Goal: Information Seeking & Learning: Learn about a topic

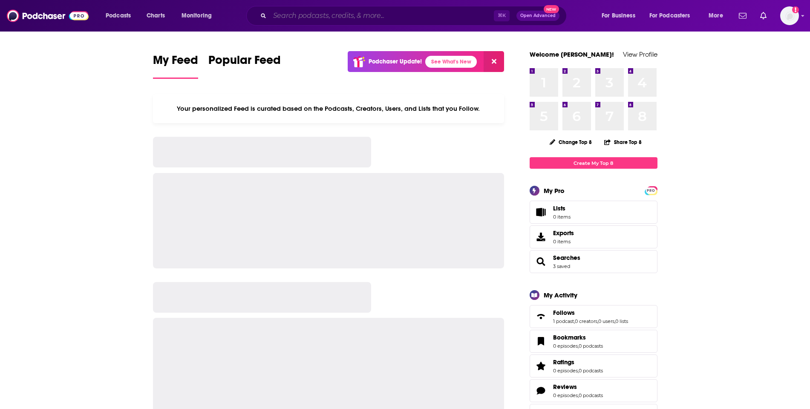
click at [380, 17] on input "Search podcasts, credits, & more..." at bounding box center [382, 16] width 224 height 14
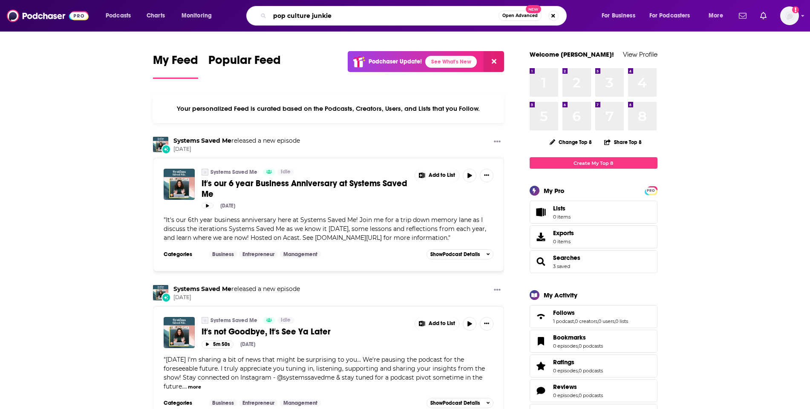
type input "pop culture junkie"
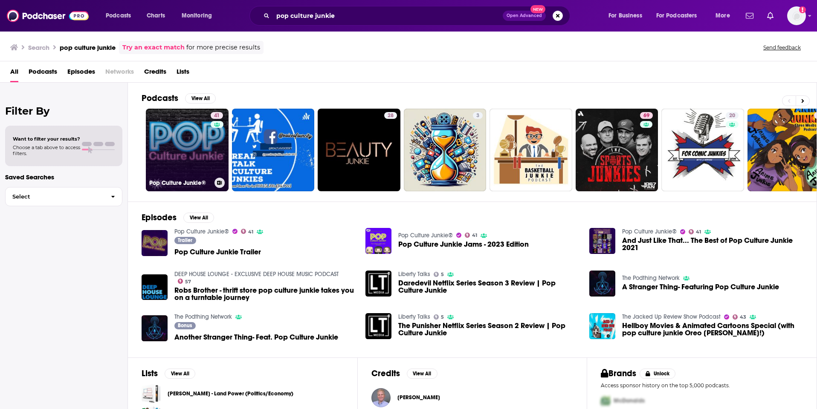
click at [187, 132] on link "41 Pop Culture Junkie®" at bounding box center [187, 150] width 83 height 83
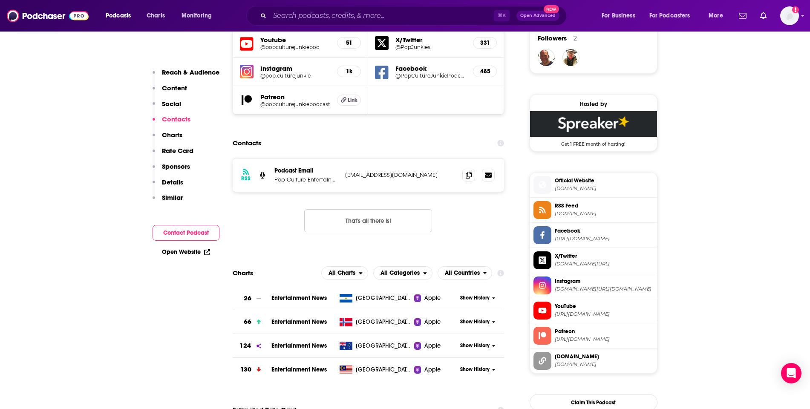
scroll to position [668, 0]
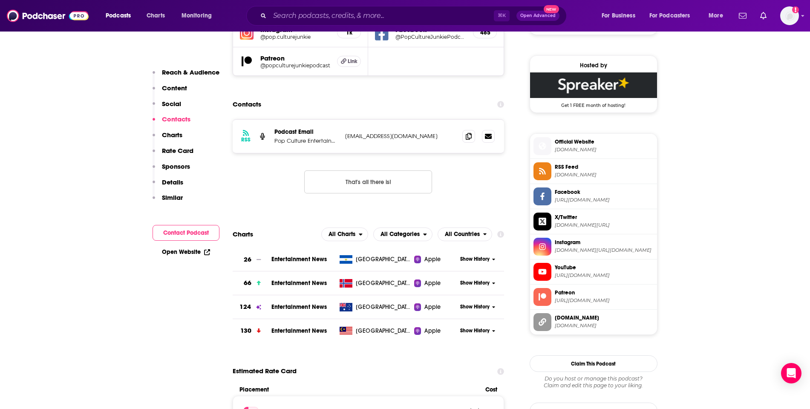
click at [372, 138] on p "junkies@popculturejunkie.com" at bounding box center [400, 136] width 111 height 7
copy div "junkies@popculturejunkie.com junkies@popculturejunkie.com"
click at [370, 9] on input "Search podcasts, credits, & more..." at bounding box center [382, 16] width 224 height 14
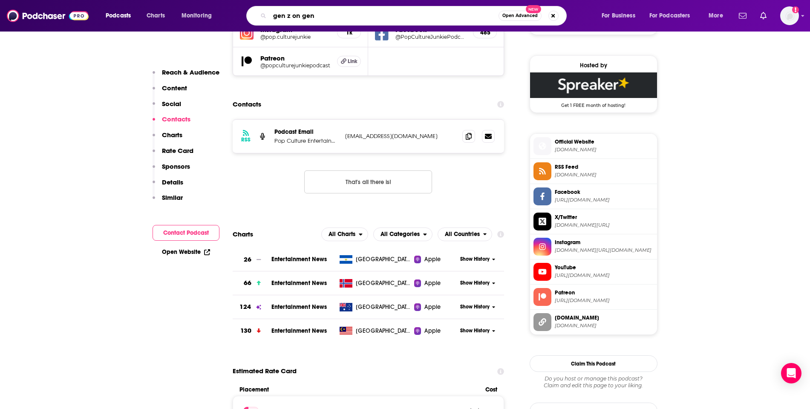
type input "gen z on gen z"
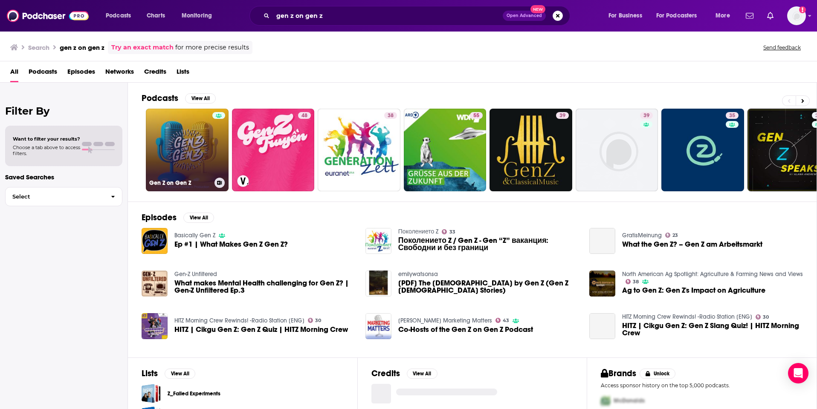
click at [165, 152] on link "Gen Z on Gen Z" at bounding box center [187, 150] width 83 height 83
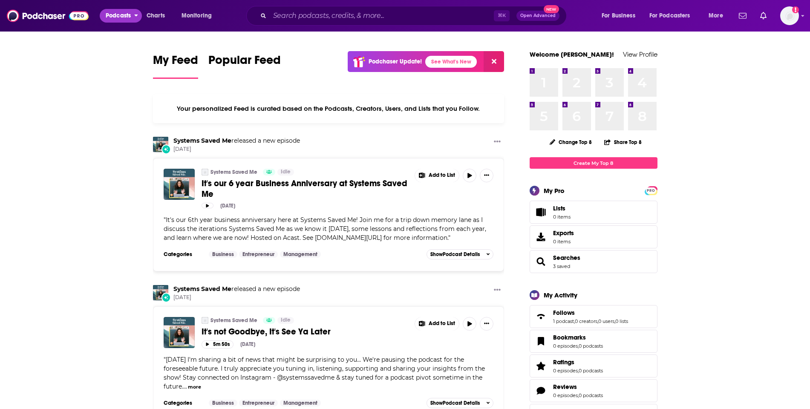
click at [129, 14] on span "Podcasts" at bounding box center [118, 16] width 25 height 12
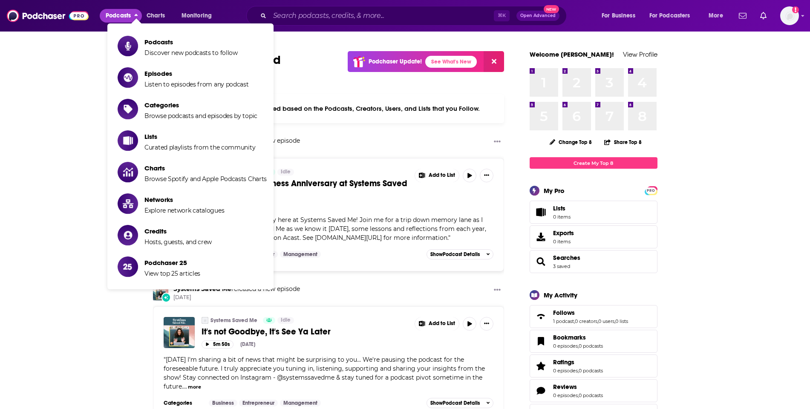
click at [153, 36] on span "Podcasts Discover new podcasts to follow" at bounding box center [190, 45] width 93 height 21
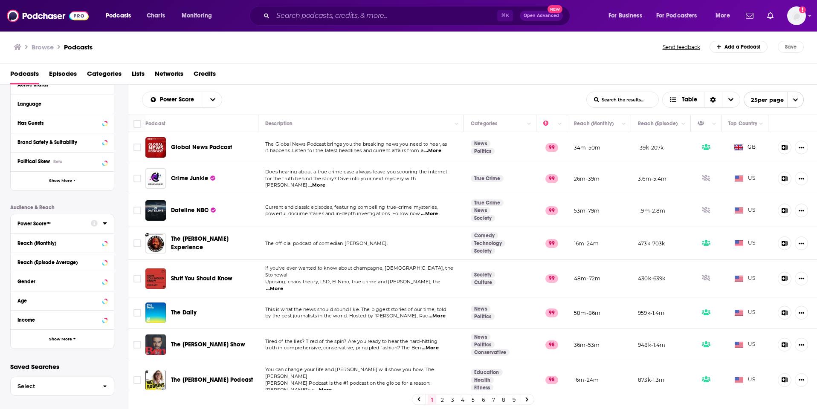
scroll to position [103, 0]
click at [56, 303] on div "Age" at bounding box center [51, 302] width 68 height 6
click at [17, 315] on div "Age [DEMOGRAPHIC_DATA] 90k 25 - 34 3m 35 - 44 657k 45 - 54 12k 55+ 29" at bounding box center [62, 329] width 103 height 75
click at [19, 314] on icon at bounding box center [20, 314] width 5 height 4
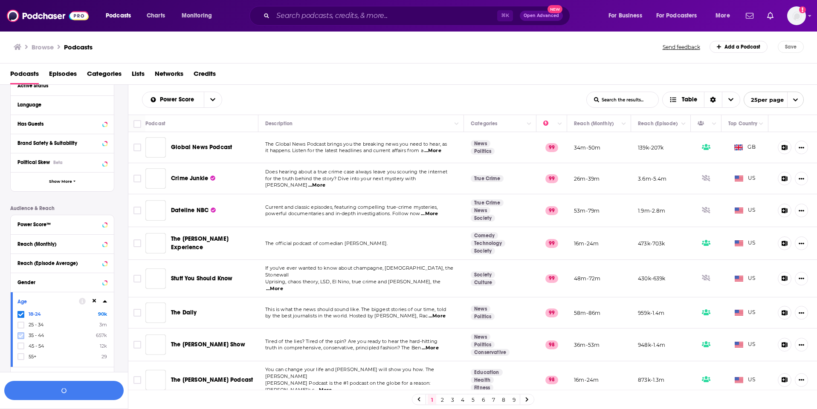
scroll to position [124, 0]
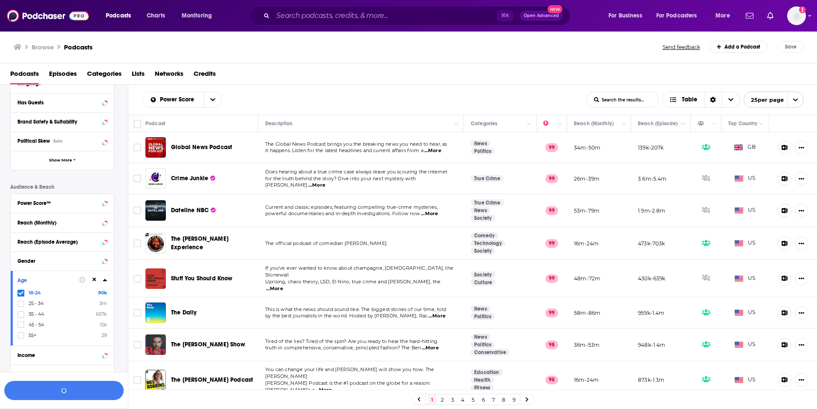
click at [19, 299] on div "18-24 90k 25 - 34 3m 35 - 44 657k 45 - 54 12k 55+ 29" at bounding box center [62, 313] width 90 height 49
click at [73, 387] on button "button" at bounding box center [63, 390] width 119 height 19
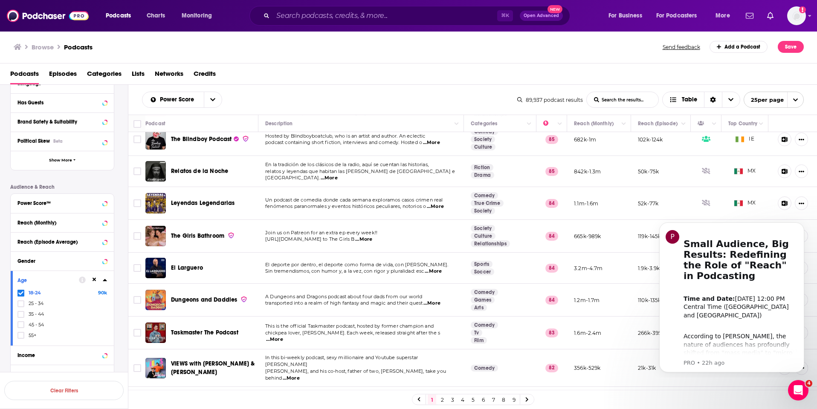
scroll to position [546, 0]
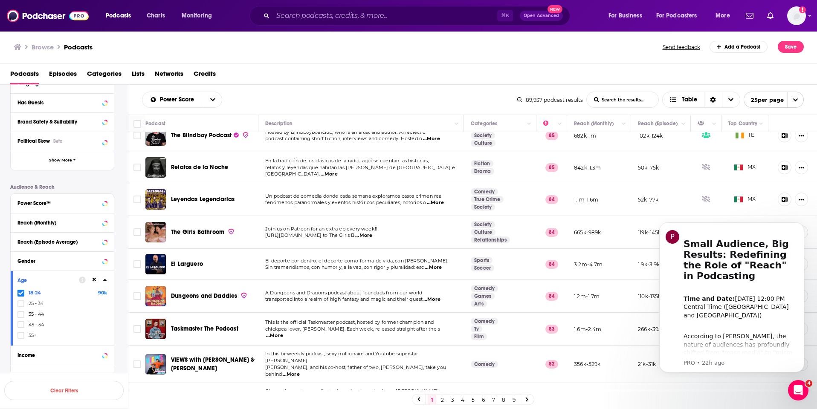
click at [438, 399] on link "2" at bounding box center [442, 400] width 9 height 10
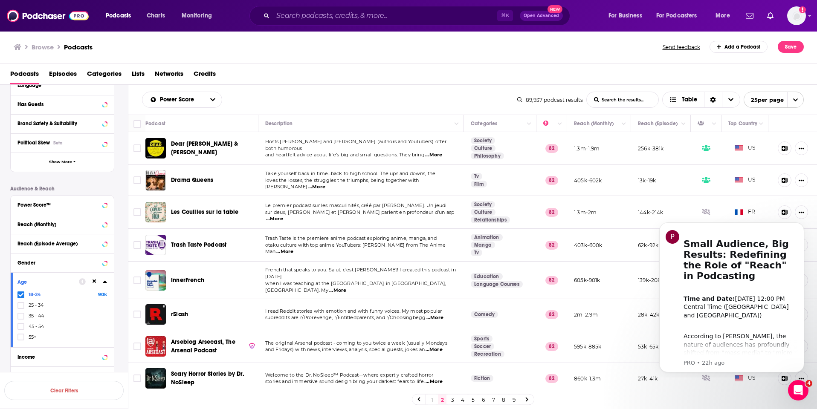
scroll to position [162, 0]
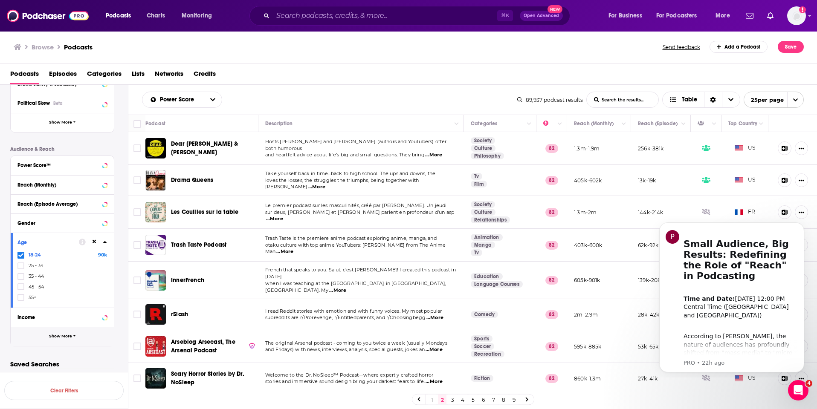
click at [65, 335] on span "Show More" at bounding box center [60, 336] width 23 height 5
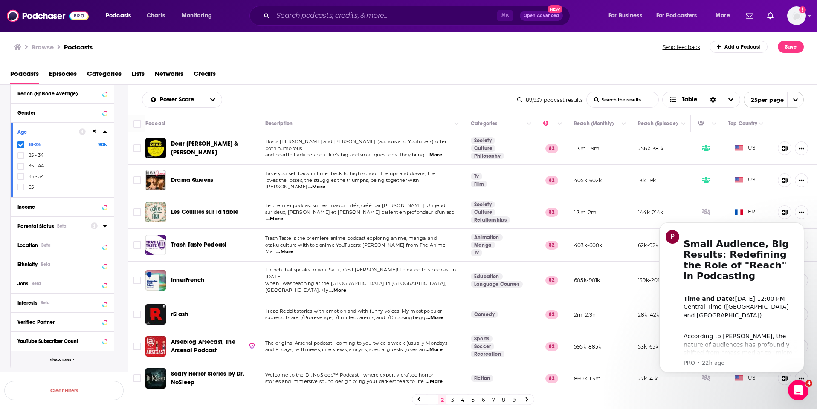
scroll to position [273, 0]
click at [59, 245] on div "Location Beta" at bounding box center [51, 245] width 68 height 6
click at [22, 281] on icon at bounding box center [20, 282] width 5 height 4
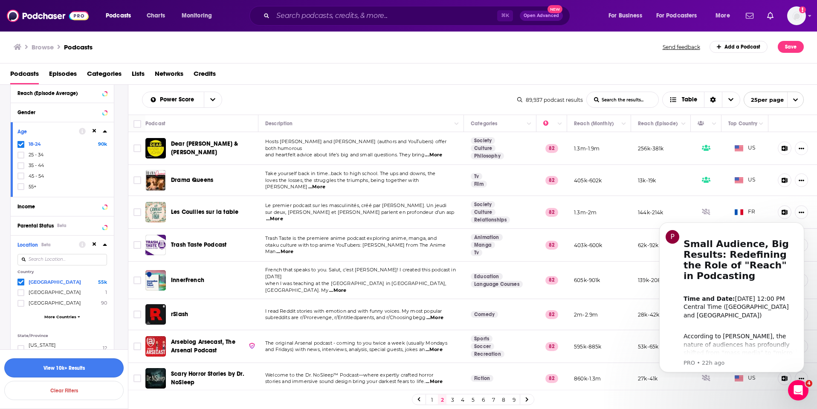
click at [68, 364] on button "View 10k+ Results" at bounding box center [63, 367] width 119 height 19
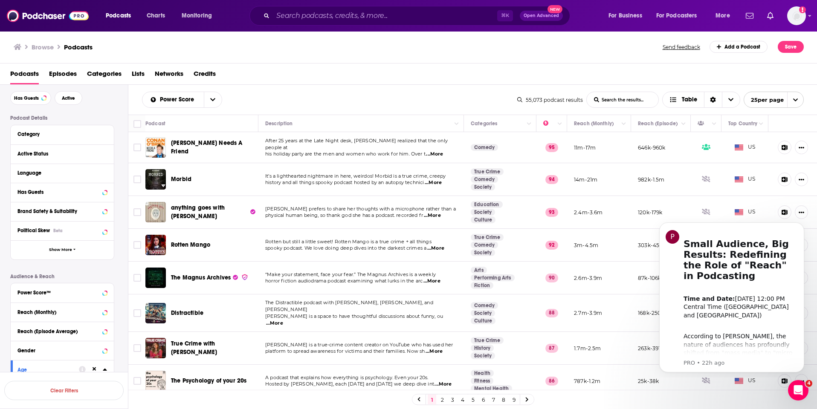
scroll to position [36, 0]
click at [39, 130] on div "Category" at bounding box center [59, 133] width 84 height 6
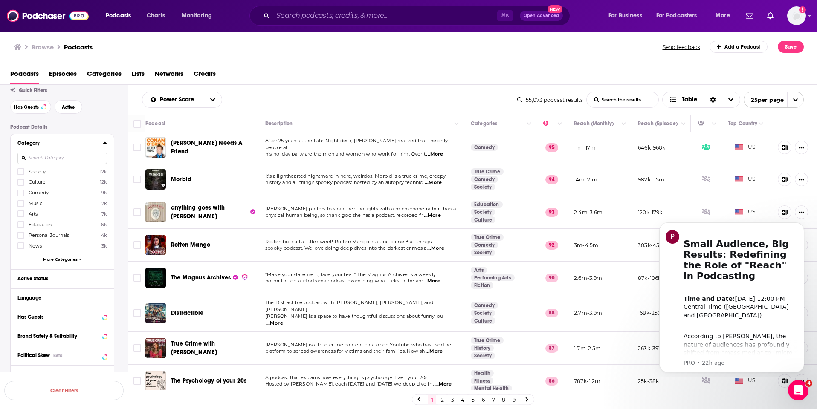
scroll to position [24, 0]
click at [51, 261] on span "More Categories" at bounding box center [60, 261] width 35 height 5
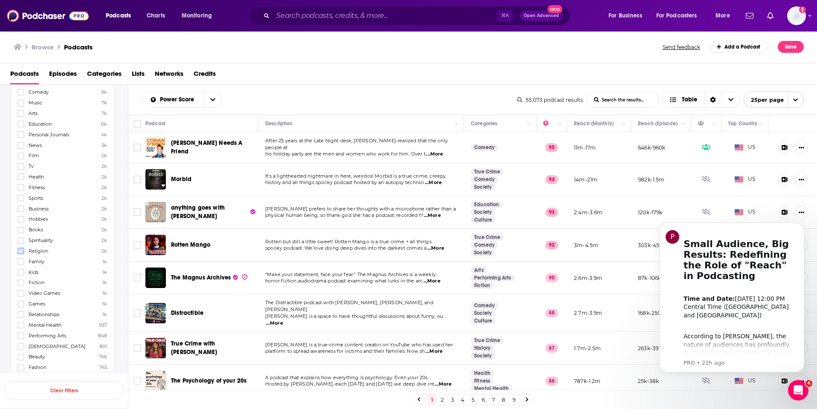
scroll to position [0, 0]
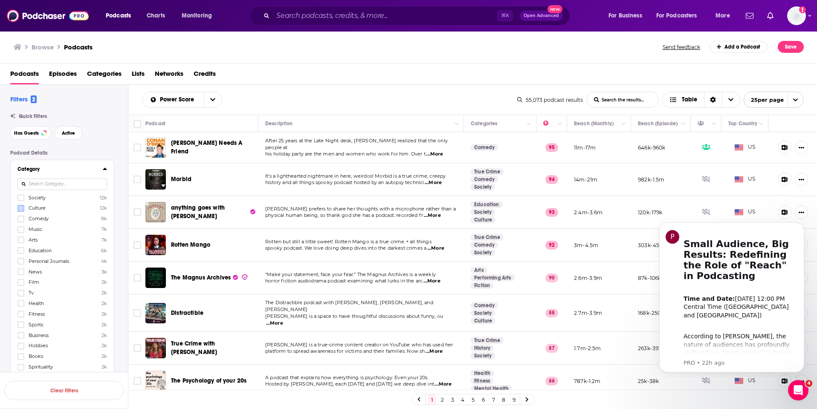
click at [24, 207] on label at bounding box center [20, 208] width 7 height 7
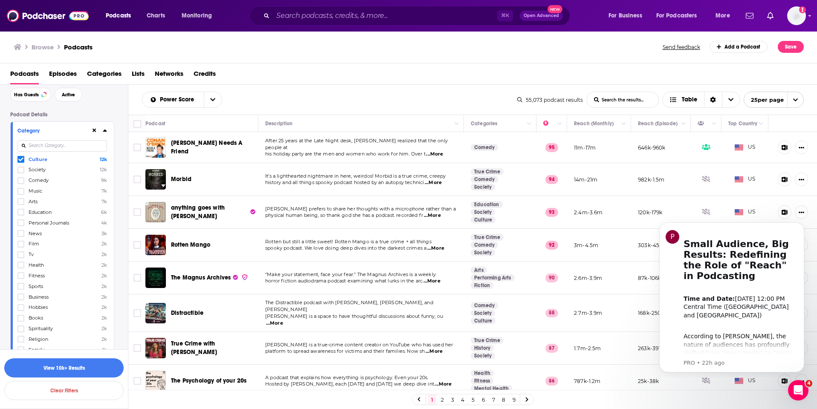
scroll to position [39, 0]
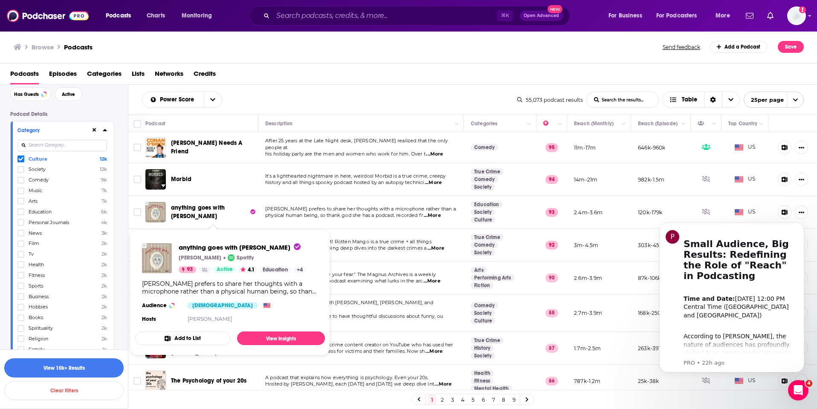
click at [85, 372] on button "View 10k+ Results" at bounding box center [63, 367] width 119 height 19
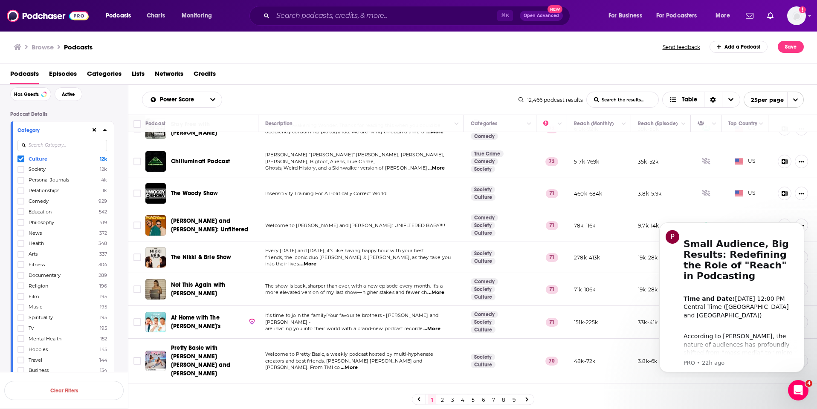
scroll to position [556, 0]
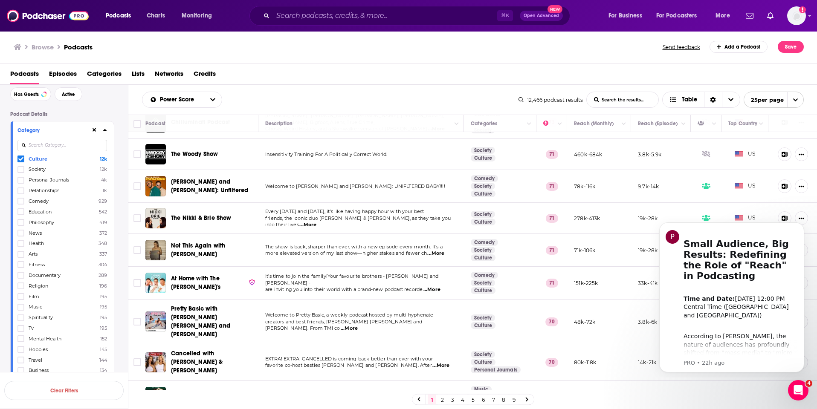
click at [439, 399] on link "2" at bounding box center [442, 400] width 9 height 10
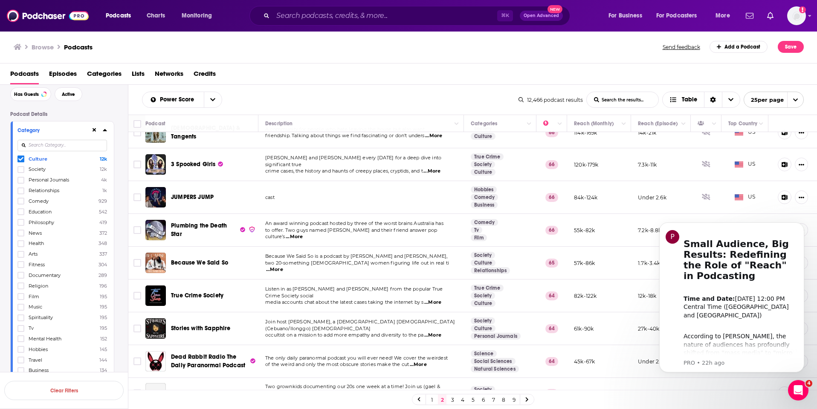
scroll to position [556, 0]
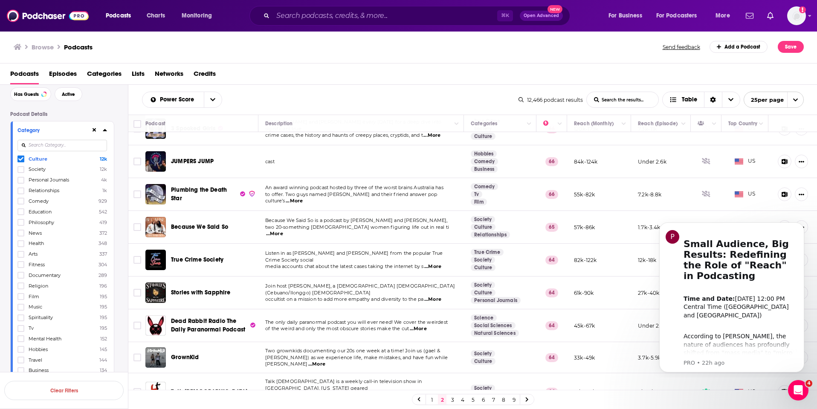
click at [453, 400] on link "3" at bounding box center [452, 400] width 9 height 10
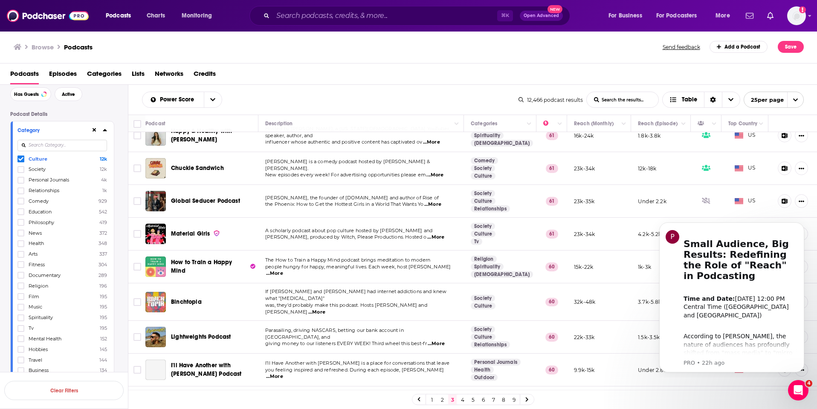
scroll to position [398, 0]
